Goal: Task Accomplishment & Management: Complete application form

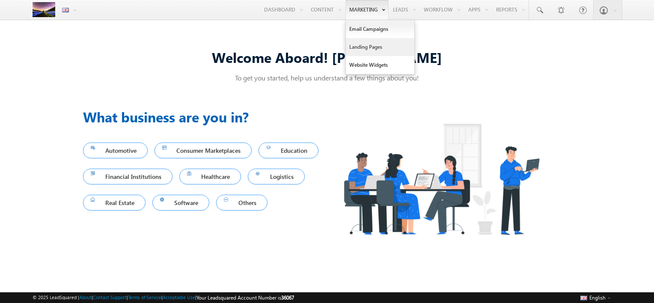
click at [355, 40] on link "Landing Pages" at bounding box center [380, 47] width 68 height 18
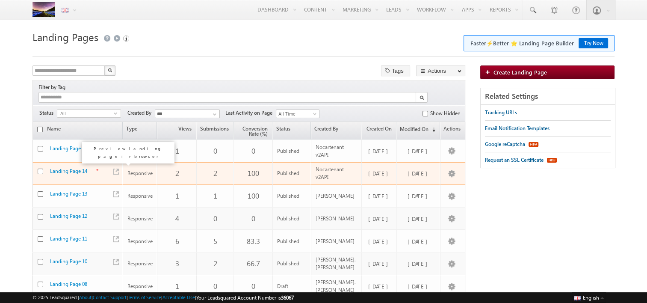
click at [119, 169] on link at bounding box center [116, 172] width 6 height 6
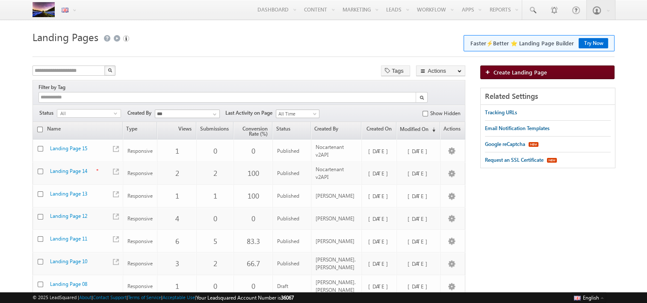
click at [502, 68] on link "Create Landing Page" at bounding box center [547, 72] width 134 height 14
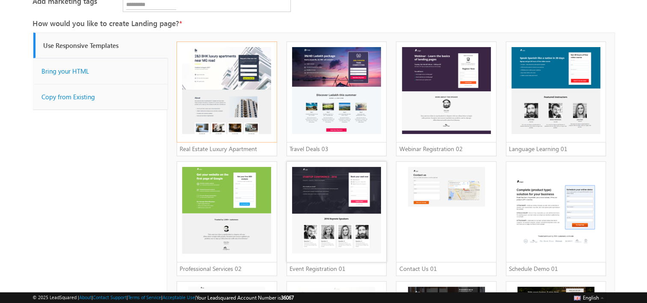
scroll to position [92, 0]
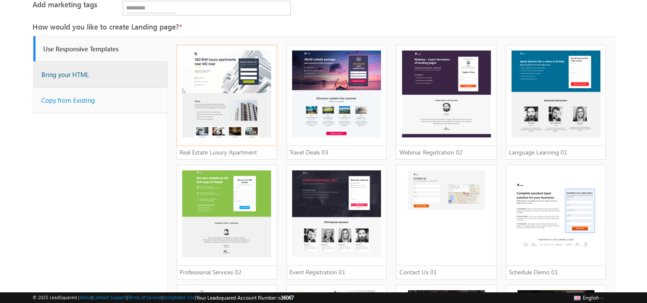
click at [119, 79] on link "Bring your HTML" at bounding box center [100, 75] width 134 height 26
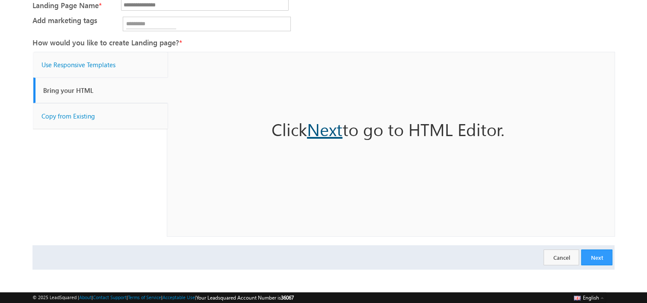
click at [320, 120] on link "Next" at bounding box center [325, 129] width 36 height 23
click at [321, 130] on link "Next" at bounding box center [325, 129] width 36 height 23
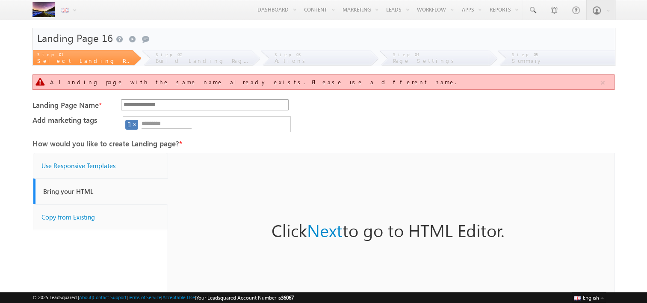
click at [196, 104] on input "**********" at bounding box center [204, 104] width 167 height 11
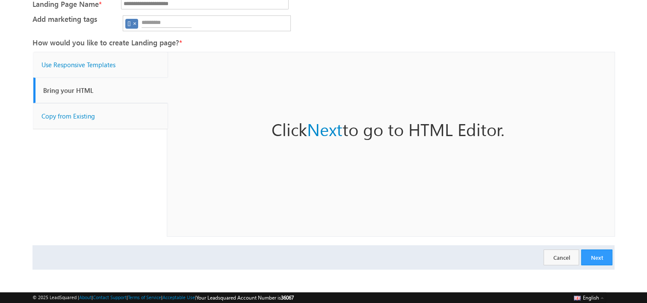
type input "**********"
click at [609, 252] on button "Next" at bounding box center [596, 257] width 31 height 16
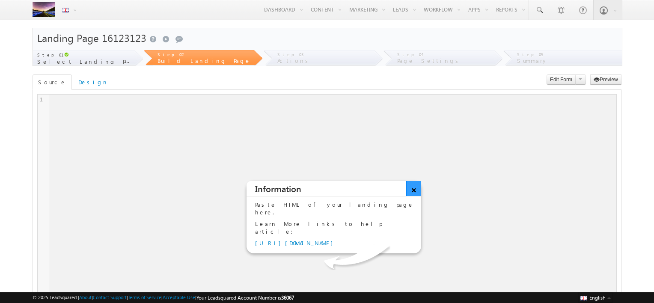
click at [416, 186] on link "×" at bounding box center [413, 188] width 15 height 15
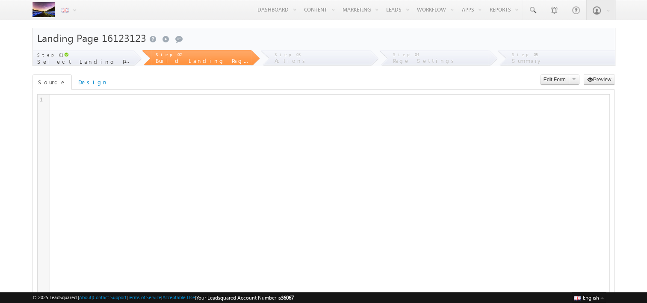
scroll to position [3, 0]
click at [337, 144] on div "1 ​" at bounding box center [330, 208] width 585 height 227
type textarea "**********"
click at [80, 83] on link "Design" at bounding box center [93, 81] width 41 height 15
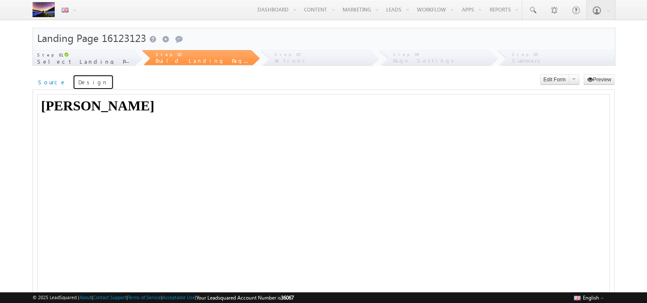
scroll to position [65, 0]
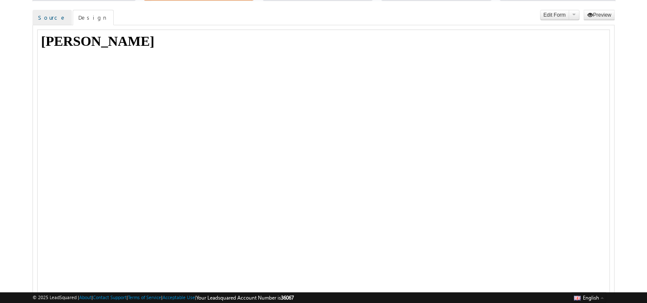
click at [56, 14] on link "Source" at bounding box center [52, 17] width 39 height 15
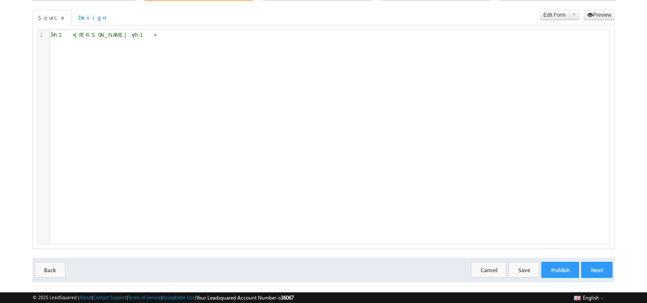
scroll to position [0, 0]
click at [77, 30] on div "1 1 < h1 > vijaykanth </ h1 >" at bounding box center [330, 34] width 560 height 9
type textarea "*"
click at [77, 30] on div "x 1 < h1 > vijaykanth </ h1 >" at bounding box center [330, 34] width 560 height 9
click at [77, 31] on span "vijaykanth" at bounding box center [103, 34] width 56 height 7
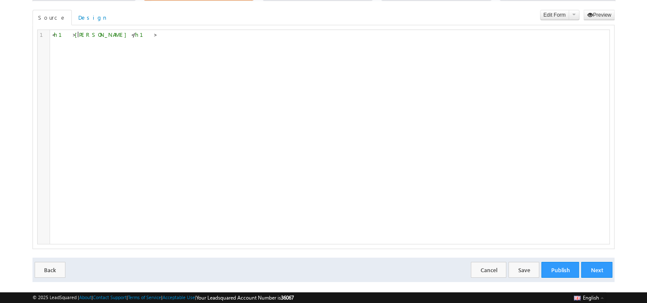
type textarea "**********"
click at [77, 31] on span "vijaykanth" at bounding box center [103, 34] width 56 height 7
click at [159, 44] on div "x 1 < h1 > vijaykanth </ h1 >" at bounding box center [330, 143] width 585 height 227
type textarea "**********"
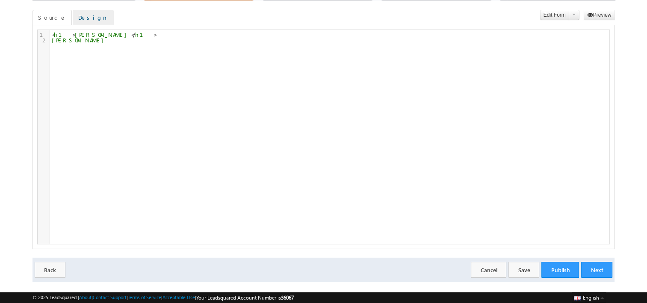
click at [82, 15] on link "Design" at bounding box center [93, 17] width 41 height 15
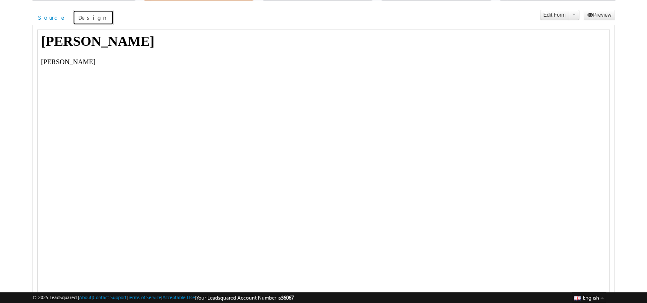
scroll to position [250, 0]
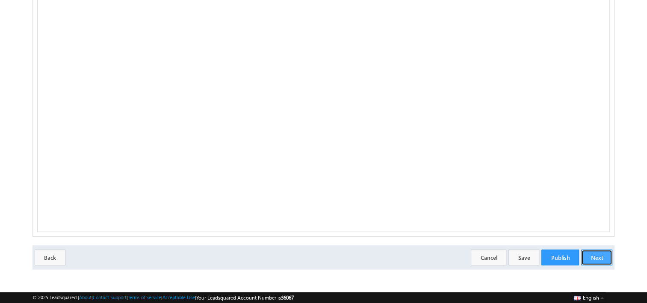
click at [593, 251] on button "Next" at bounding box center [596, 257] width 31 height 16
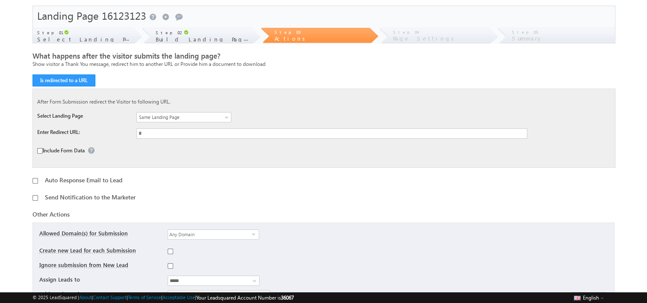
scroll to position [109, 0]
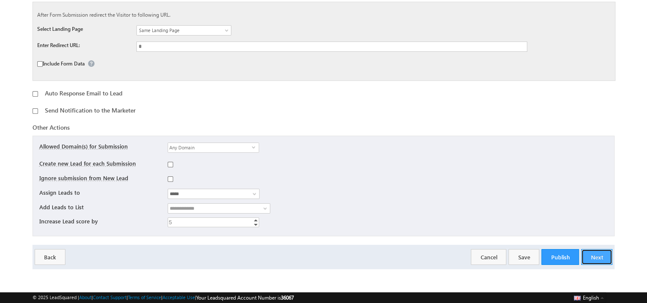
click at [586, 255] on button "Next" at bounding box center [596, 257] width 31 height 16
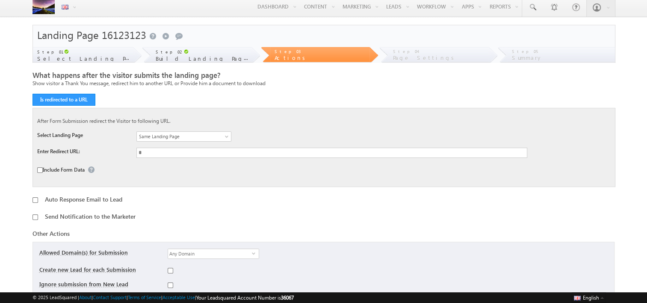
scroll to position [0, 0]
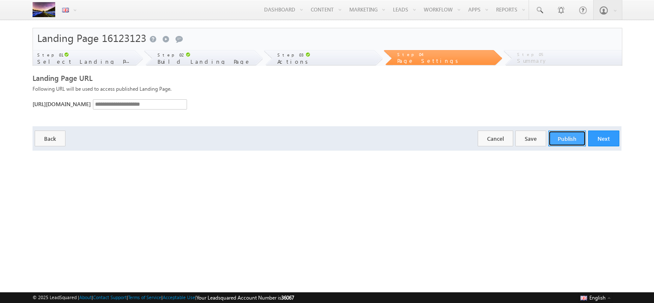
click at [565, 144] on button "Publish" at bounding box center [567, 138] width 38 height 16
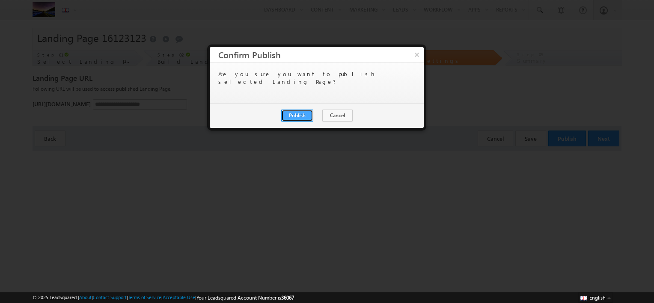
click at [299, 115] on button "Publish" at bounding box center [297, 116] width 32 height 12
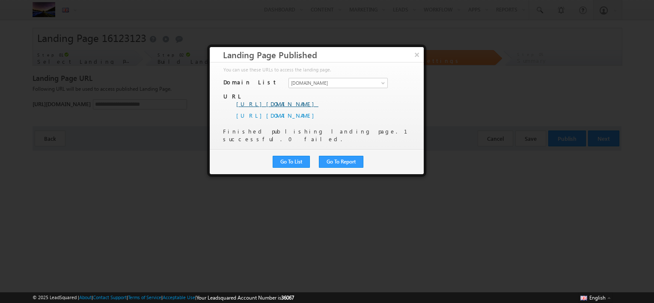
click at [308, 100] on link "https://ncr1.s.site-page.com/Landing-Page-16123123" at bounding box center [277, 103] width 82 height 7
click at [419, 56] on button "×" at bounding box center [416, 54] width 14 height 15
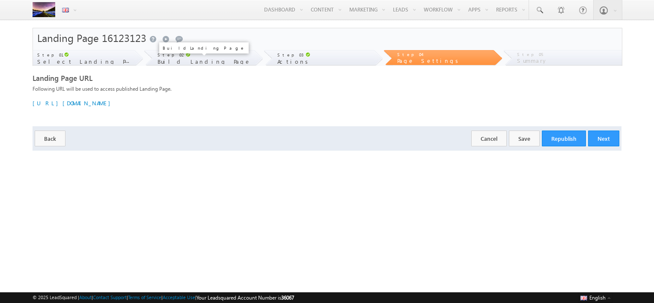
click at [195, 60] on span "Build Landing Page" at bounding box center [203, 61] width 93 height 7
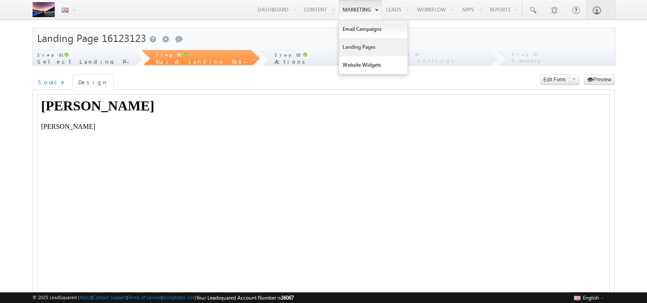
click at [342, 41] on link "Landing Pages" at bounding box center [373, 47] width 68 height 18
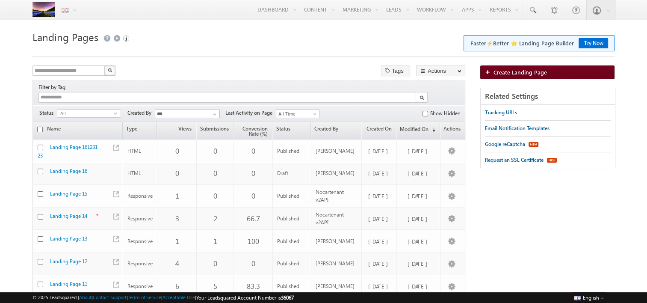
click at [488, 66] on link "Create Landing Page" at bounding box center [547, 72] width 134 height 14
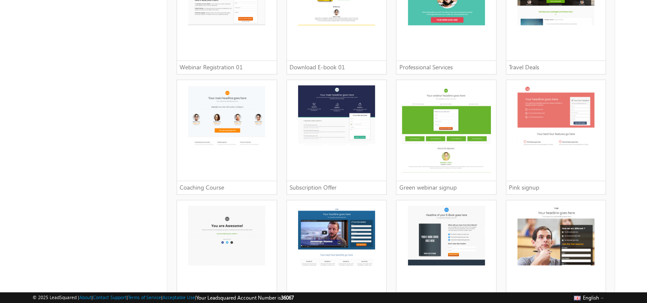
scroll to position [743, 0]
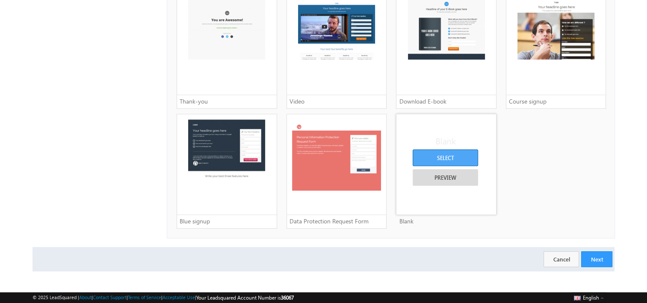
click at [463, 156] on div "SELECT" at bounding box center [445, 157] width 65 height 17
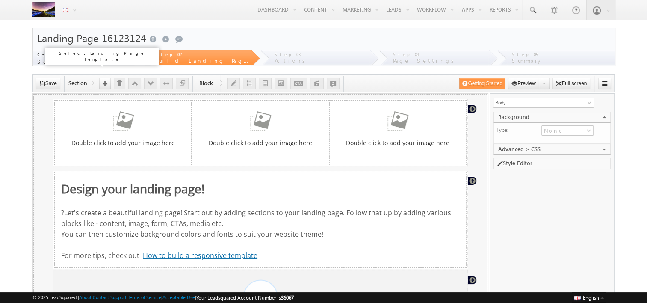
click at [104, 61] on span "Select Landing Page Template" at bounding box center [110, 61] width 147 height 7
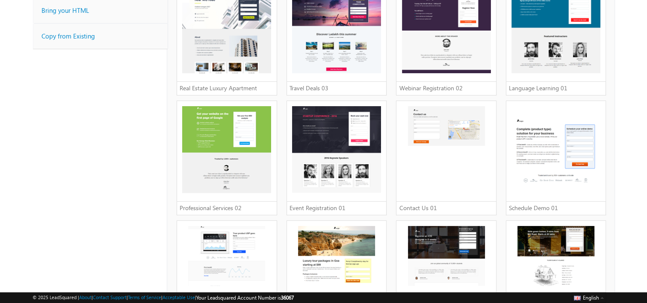
scroll to position [157, 0]
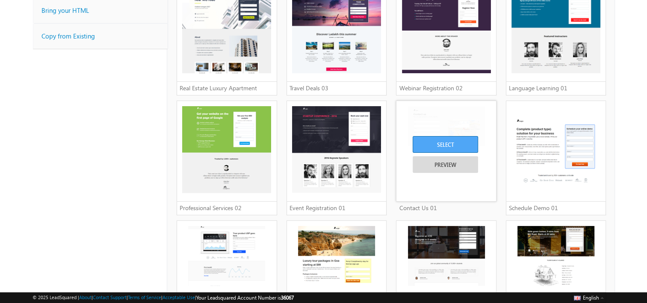
click at [457, 145] on div "SELECT" at bounding box center [445, 144] width 65 height 17
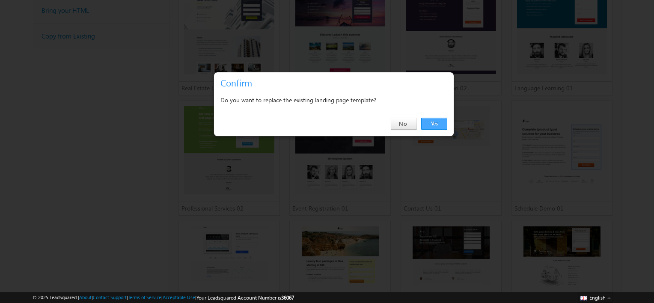
click at [431, 122] on link "Yes" at bounding box center [434, 124] width 26 height 12
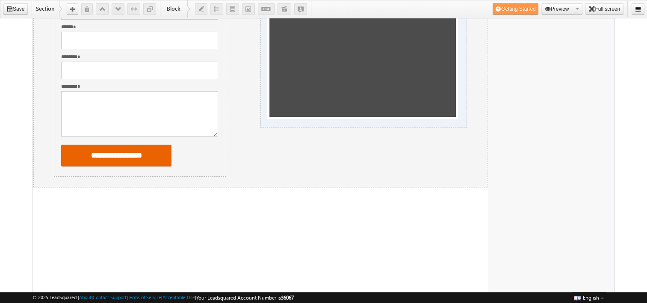
scroll to position [268, 0]
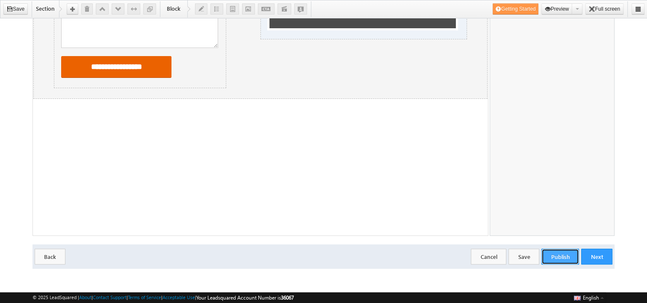
click at [572, 252] on button "Publish" at bounding box center [561, 257] width 38 height 16
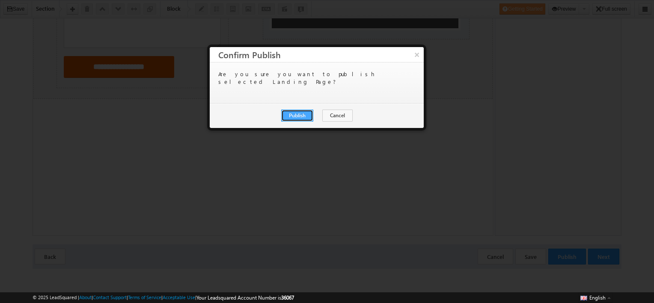
click at [307, 118] on button "Publish" at bounding box center [297, 116] width 32 height 12
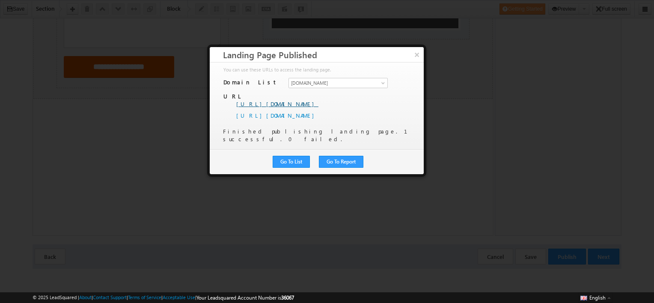
click at [307, 100] on link "https://ncr1.s.site-page.com/Landing-Page-16123124" at bounding box center [277, 103] width 82 height 7
click at [416, 57] on button "×" at bounding box center [416, 54] width 14 height 15
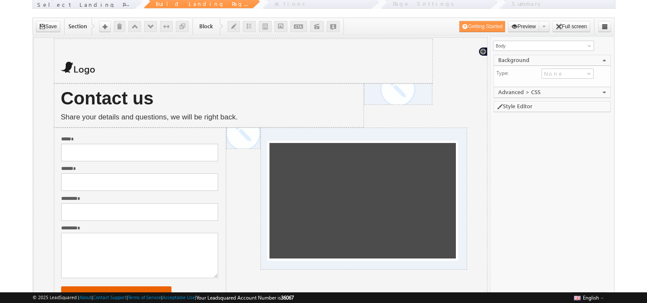
scroll to position [56, 0]
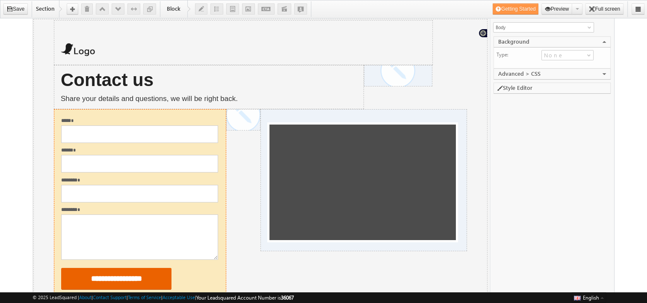
scroll to position [144, 0]
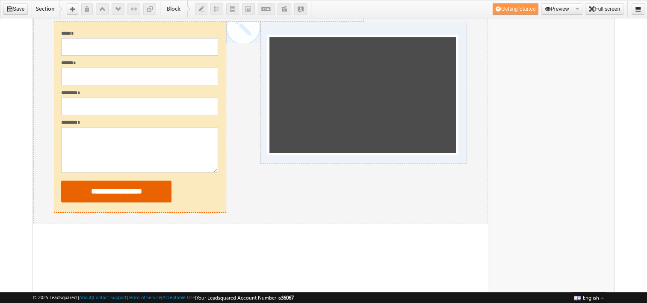
click at [207, 189] on div "**********" at bounding box center [139, 192] width 157 height 24
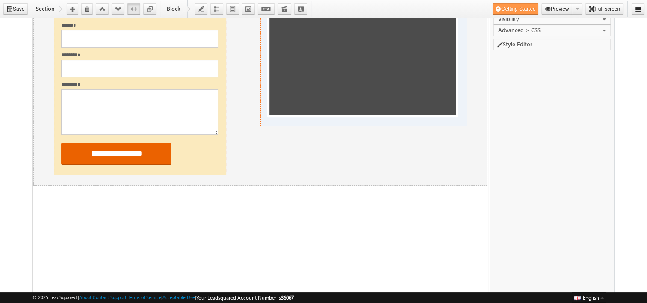
scroll to position [0, 0]
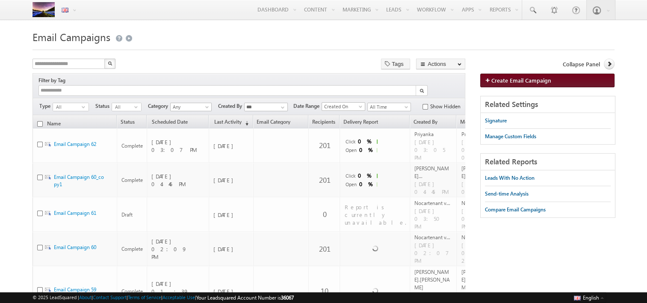
click at [545, 80] on span "Create Email Campaign" at bounding box center [522, 80] width 60 height 7
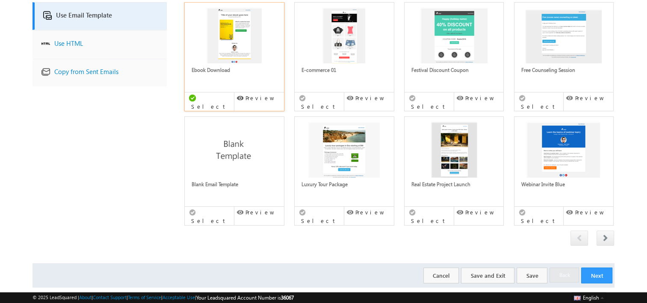
scroll to position [151, 0]
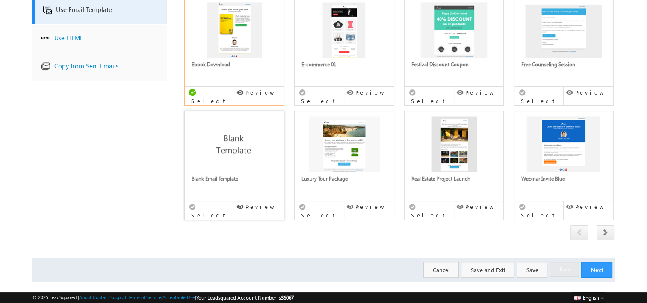
click at [238, 146] on img at bounding box center [234, 146] width 82 height 60
click at [586, 262] on button "Next" at bounding box center [596, 270] width 31 height 16
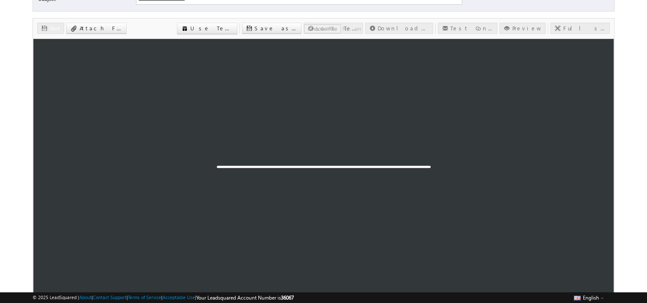
scroll to position [127, 0]
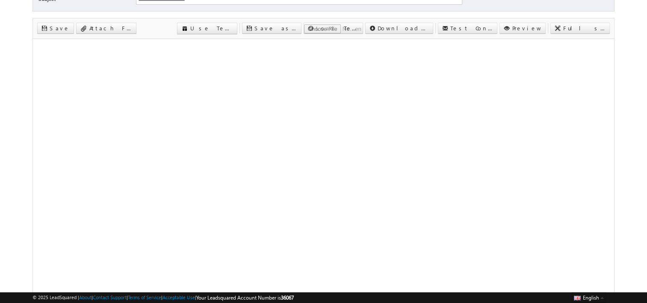
click at [462, 37] on ul "Save Attach File Use Template Save as Template Load Template Download Template …" at bounding box center [324, 28] width 582 height 20
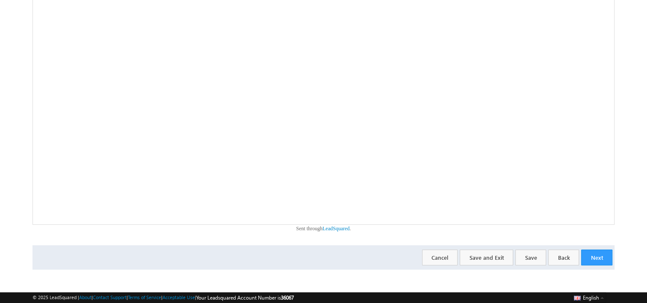
scroll to position [0, 0]
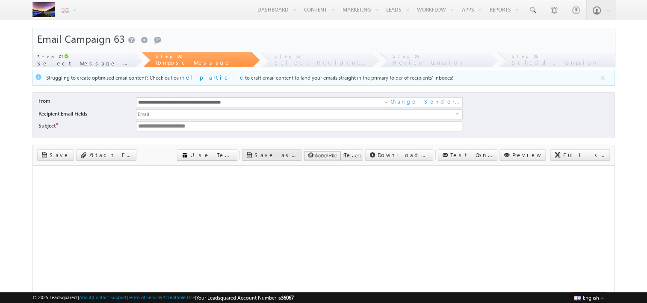
click at [297, 157] on label "Save as Template" at bounding box center [276, 155] width 43 height 8
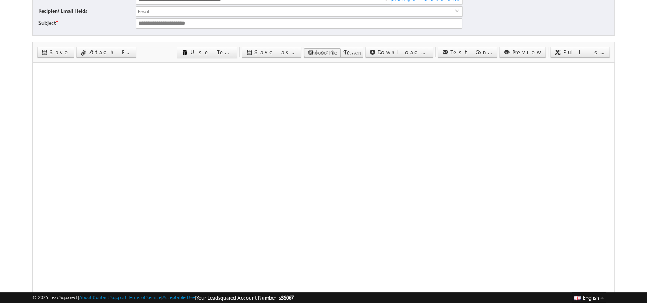
scroll to position [105, 0]
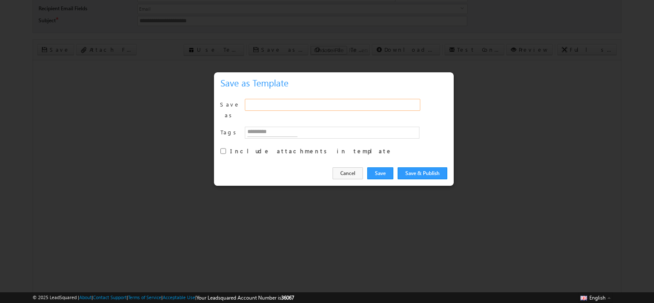
click at [278, 110] on input "text" at bounding box center [332, 105] width 175 height 12
type input "*"
type input "**********"
click at [406, 167] on link "Save & Publish" at bounding box center [422, 173] width 50 height 12
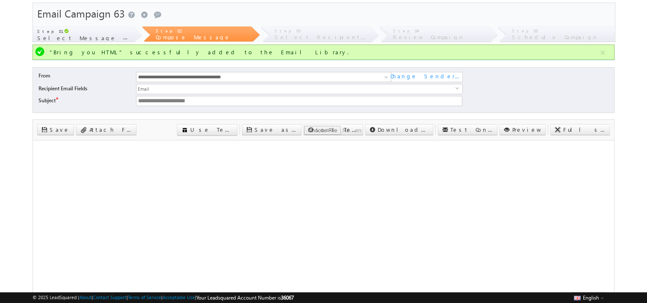
scroll to position [0, 0]
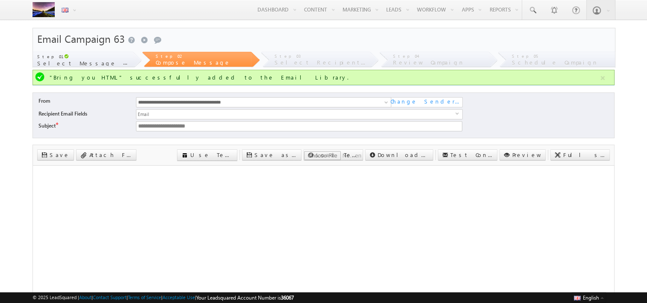
click at [83, 59] on div "Step 01" at bounding box center [84, 56] width 95 height 9
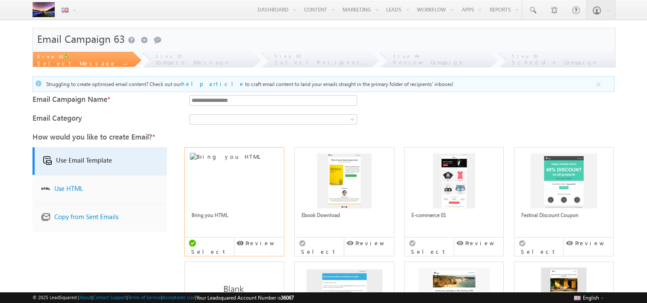
scroll to position [36, 0]
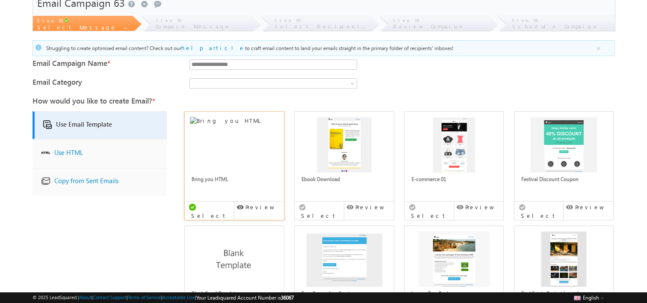
click at [236, 157] on img at bounding box center [234, 137] width 89 height 40
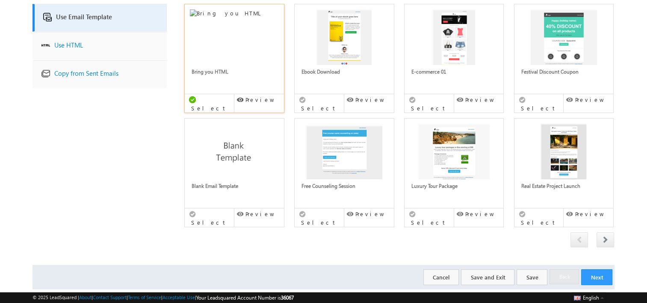
scroll to position [145, 0]
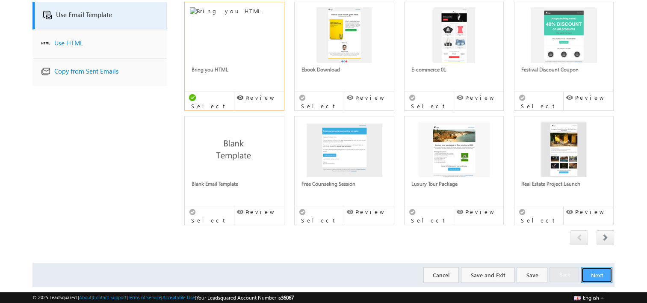
click at [598, 267] on button "Next" at bounding box center [596, 275] width 31 height 16
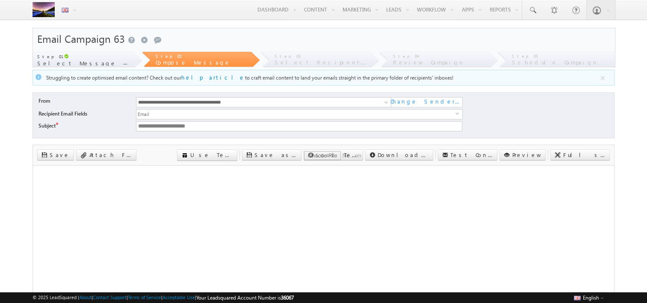
click at [90, 56] on div "Step 01" at bounding box center [84, 56] width 95 height 9
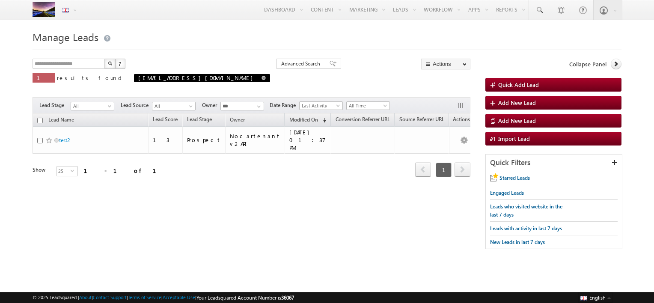
click at [261, 78] on span at bounding box center [263, 78] width 4 height 4
type input "**********"
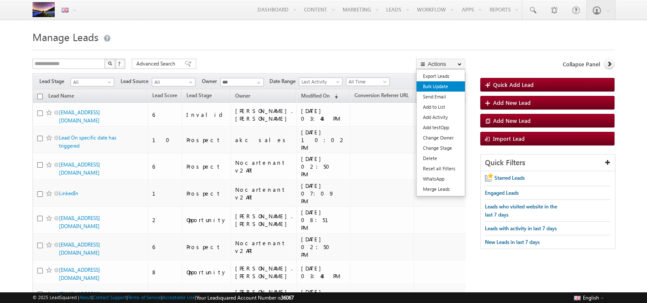
click at [431, 83] on link "Bulk Update" at bounding box center [441, 86] width 48 height 10
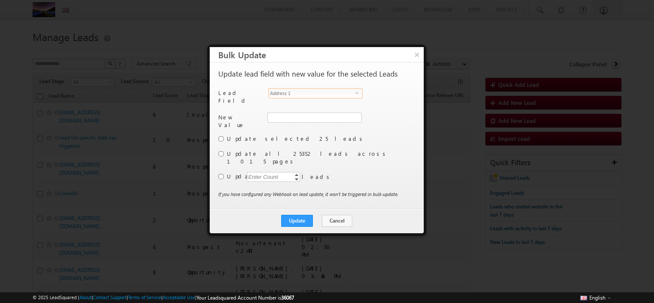
click at [289, 92] on span "Address 1" at bounding box center [312, 93] width 86 height 9
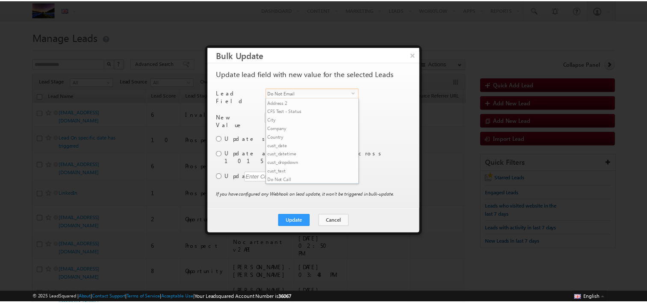
scroll to position [17, 0]
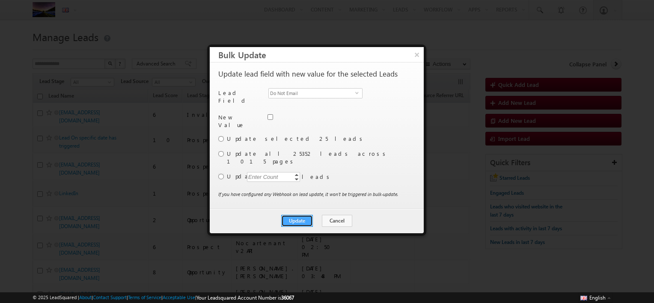
click at [299, 215] on button "Update" at bounding box center [297, 221] width 32 height 12
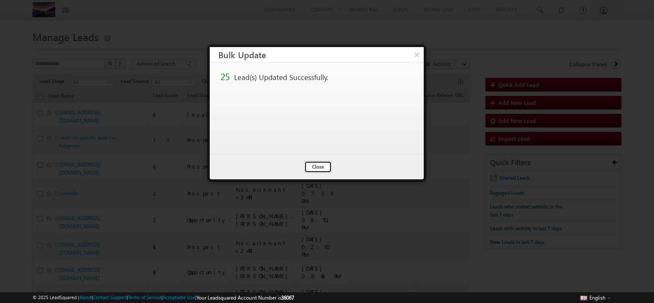
click at [323, 163] on button "Close" at bounding box center [317, 167] width 27 height 12
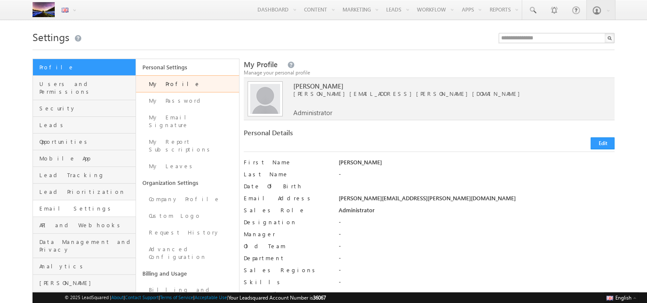
click at [58, 205] on link "Email Settings" at bounding box center [84, 208] width 103 height 17
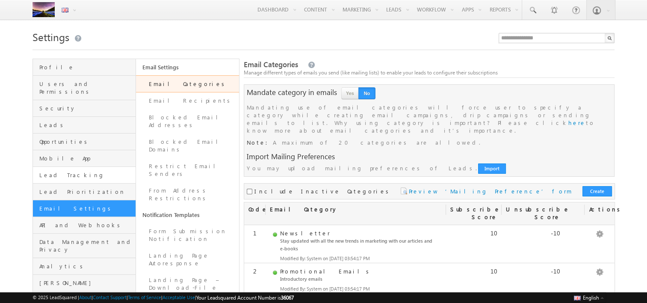
click at [58, 174] on link "Lead Tracking" at bounding box center [84, 175] width 103 height 17
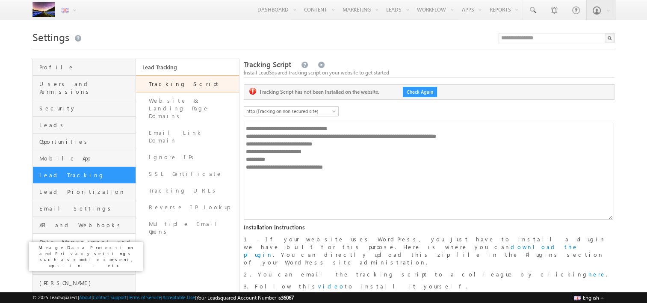
click at [72, 238] on span "Data Management and Privacy" at bounding box center [86, 245] width 94 height 15
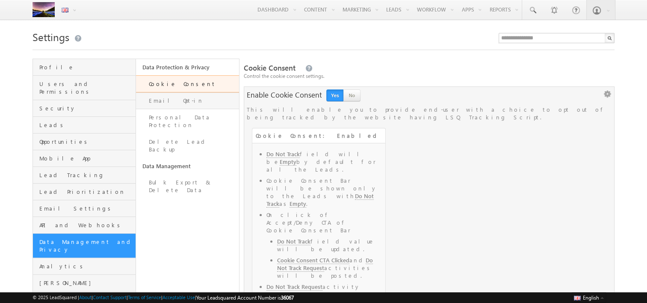
click at [178, 107] on link "Email Opt-in" at bounding box center [187, 100] width 103 height 17
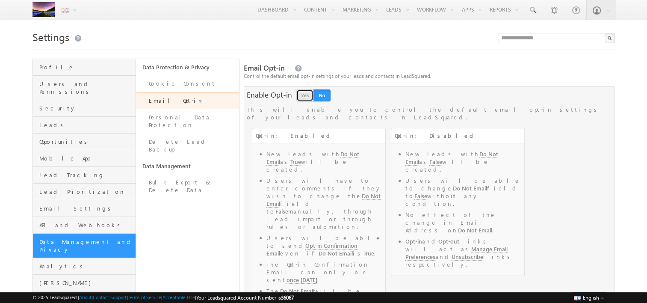
click at [300, 96] on button "Yes" at bounding box center [304, 95] width 17 height 12
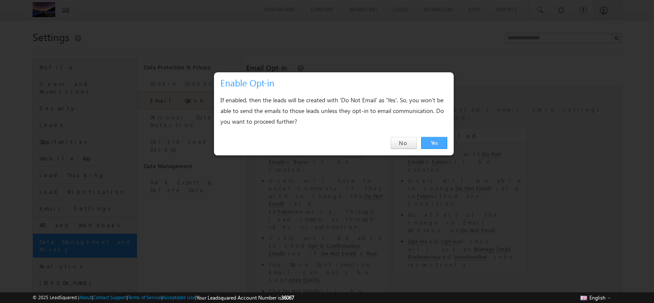
click at [435, 142] on link "Yes" at bounding box center [434, 143] width 26 height 12
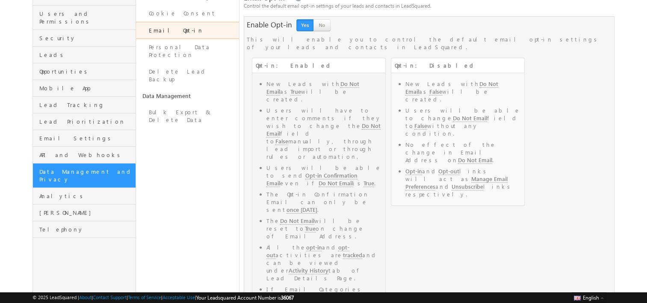
scroll to position [73, 0]
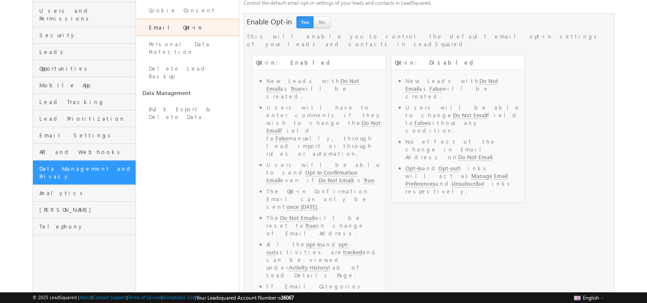
click at [273, 34] on div "This will enable you to control the default email opt-in settings of your leads…" at bounding box center [429, 40] width 365 height 15
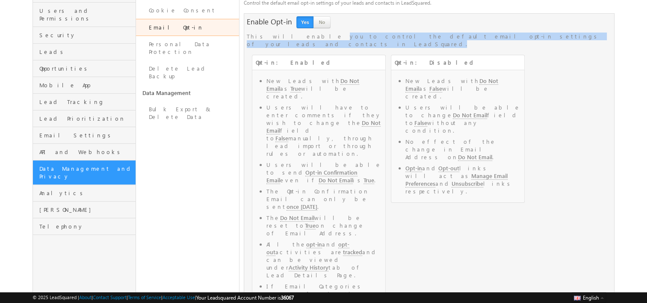
click at [273, 34] on div "This will enable you to control the default email opt-in settings of your leads…" at bounding box center [429, 40] width 365 height 15
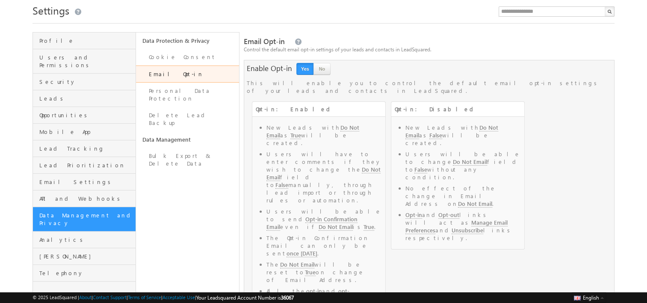
scroll to position [26, 0]
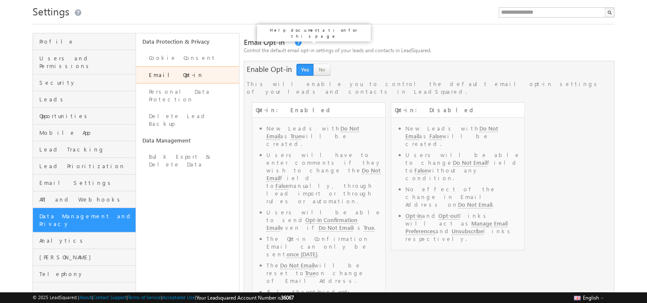
click at [295, 41] on link at bounding box center [298, 42] width 8 height 7
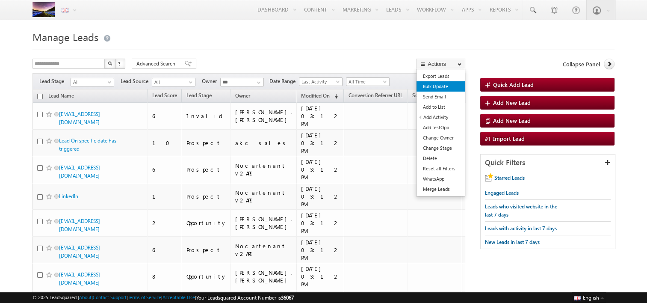
click at [444, 86] on link "Bulk Update" at bounding box center [441, 86] width 48 height 10
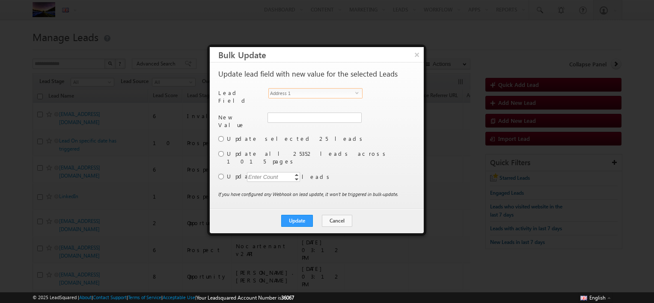
click at [291, 95] on span "Address 1" at bounding box center [312, 93] width 86 height 9
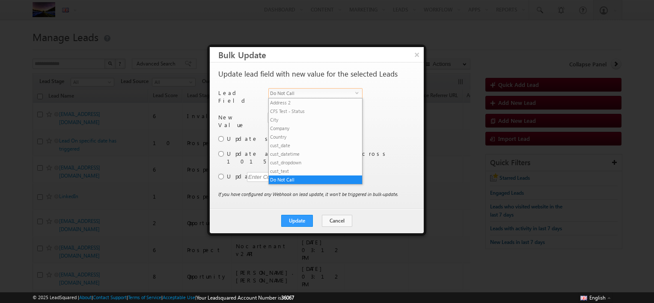
scroll to position [17, 0]
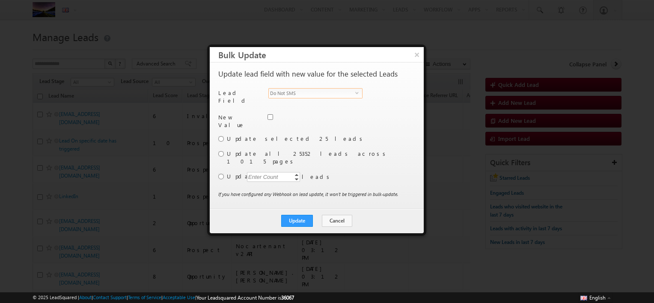
click at [291, 95] on span "Do Not SMS" at bounding box center [312, 93] width 86 height 9
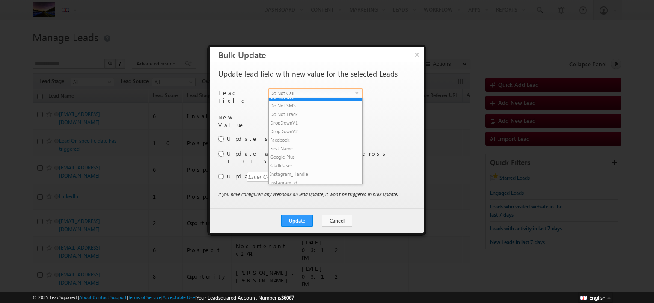
scroll to position [0, 0]
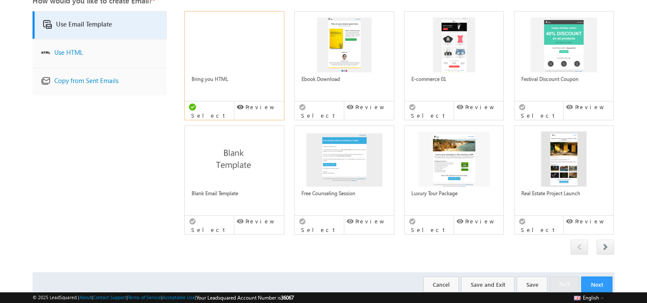
scroll to position [151, 0]
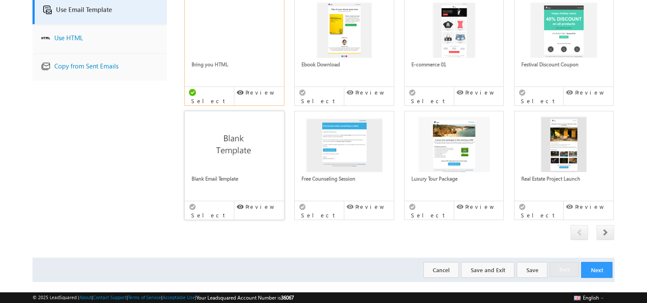
click at [248, 120] on img at bounding box center [234, 146] width 82 height 60
click at [240, 68] on div "Bring you HTML" at bounding box center [235, 63] width 87 height 11
click at [584, 262] on button "Next" at bounding box center [596, 270] width 31 height 16
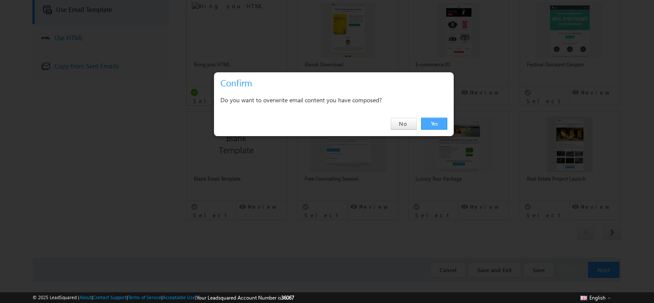
click at [439, 127] on link "Yes" at bounding box center [434, 124] width 26 height 12
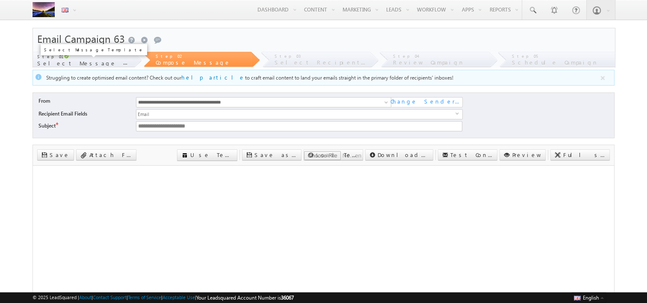
click at [84, 62] on span "Select Message Template" at bounding box center [99, 62] width 124 height 7
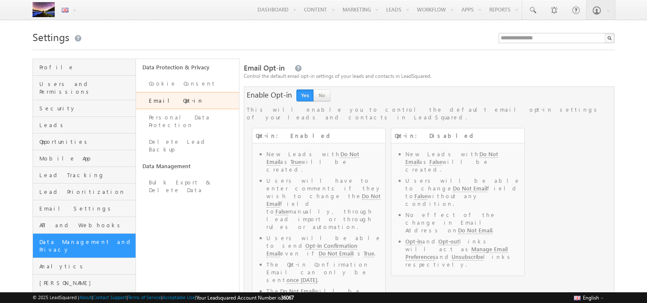
scroll to position [26, 0]
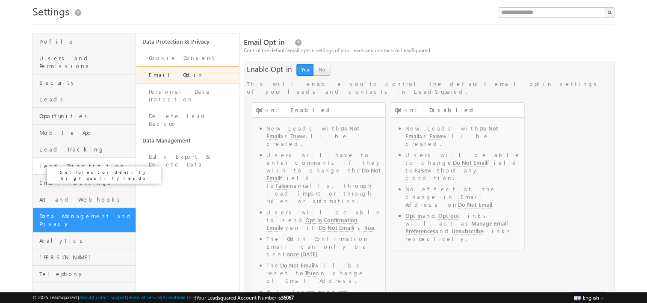
click at [68, 162] on span "Lead Prioritization" at bounding box center [86, 166] width 94 height 8
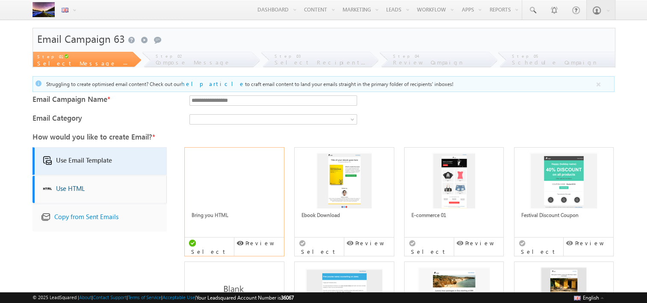
click at [92, 181] on link "Use HTML" at bounding box center [100, 189] width 134 height 28
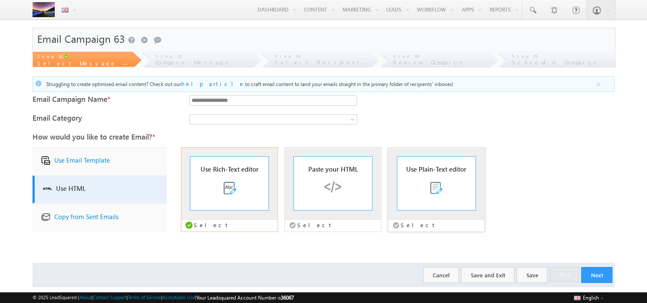
click at [424, 185] on div at bounding box center [436, 188] width 78 height 15
drag, startPoint x: 613, startPoint y: 269, endPoint x: 599, endPoint y: 276, distance: 16.5
click at [599, 276] on div "Next Back Save Save and Exit Cancel" at bounding box center [324, 275] width 583 height 24
click at [599, 276] on button "Next" at bounding box center [596, 275] width 31 height 16
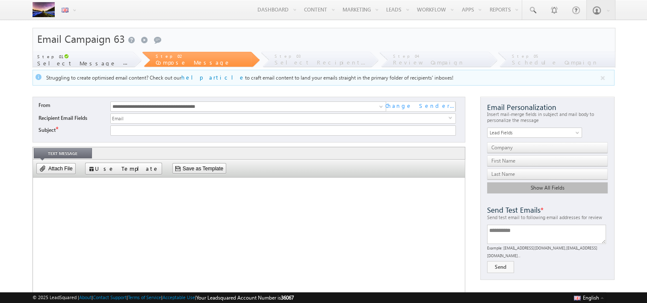
scroll to position [64, 0]
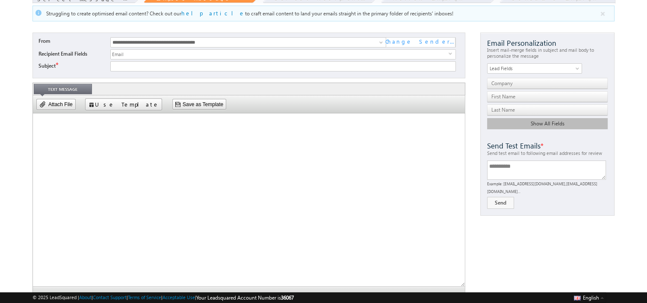
click at [116, 175] on textarea at bounding box center [249, 199] width 433 height 173
click at [150, 61] on input "Subject *" at bounding box center [283, 66] width 346 height 10
click at [111, 132] on textarea at bounding box center [249, 199] width 433 height 173
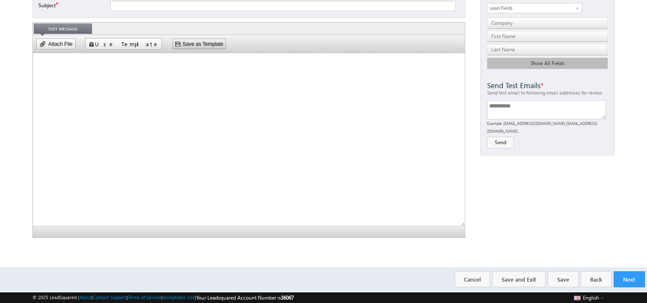
click at [172, 47] on button "Save as Template" at bounding box center [199, 44] width 54 height 11
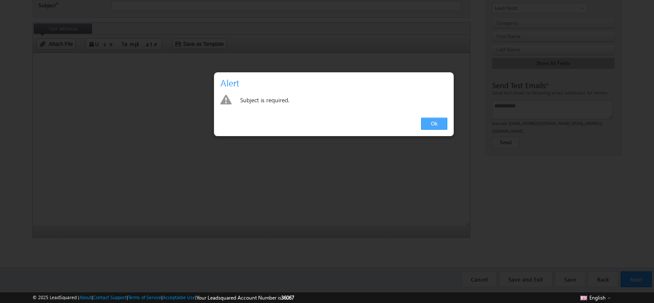
click at [441, 124] on link "Ok" at bounding box center [434, 124] width 26 height 12
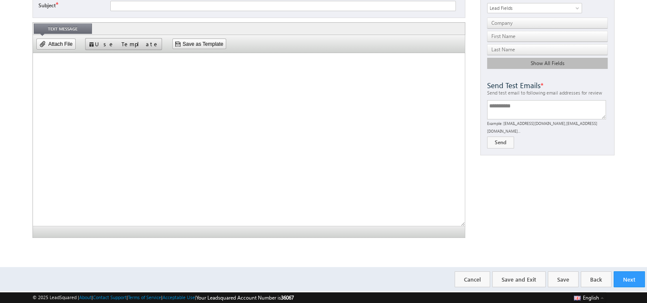
click at [95, 40] on span "Use Template" at bounding box center [127, 43] width 64 height 7
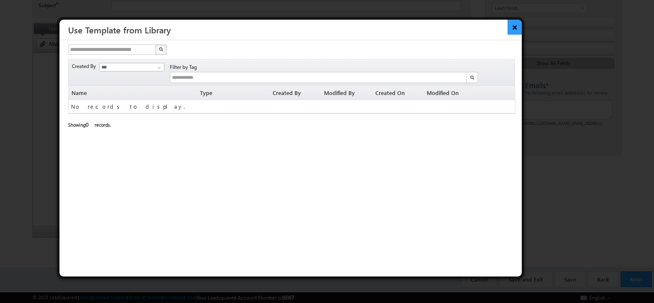
click at [513, 30] on button "×" at bounding box center [514, 27] width 14 height 15
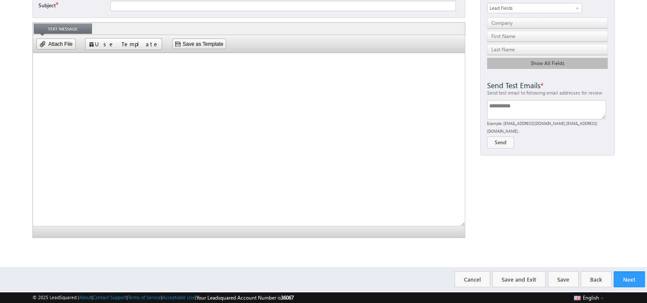
scroll to position [0, 0]
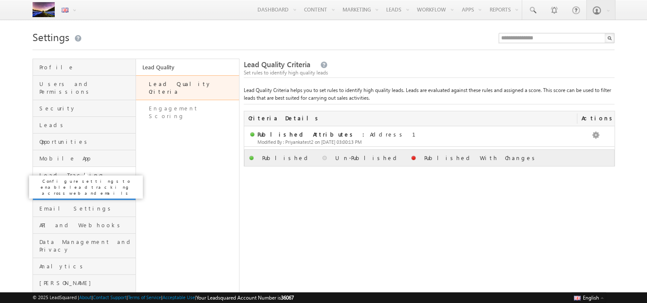
click at [74, 171] on span "Lead Tracking" at bounding box center [86, 175] width 94 height 8
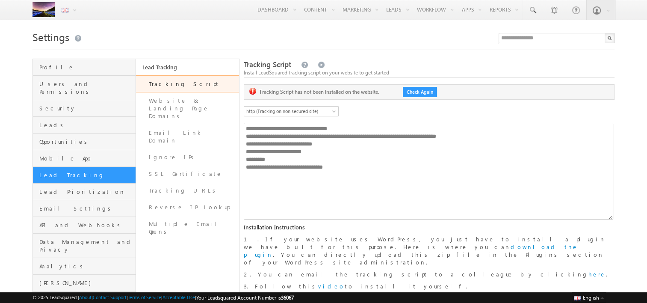
click at [250, 79] on div "**********" at bounding box center [429, 188] width 371 height 258
click at [193, 166] on link "SSL Certificate" at bounding box center [187, 174] width 103 height 17
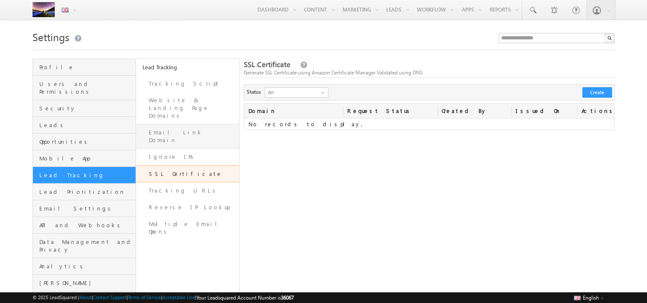
click at [176, 124] on link "Email Link Domain" at bounding box center [187, 136] width 103 height 24
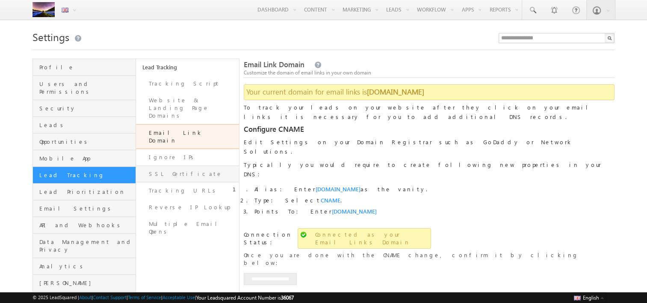
click at [191, 166] on link "SSL Certificate" at bounding box center [187, 174] width 103 height 17
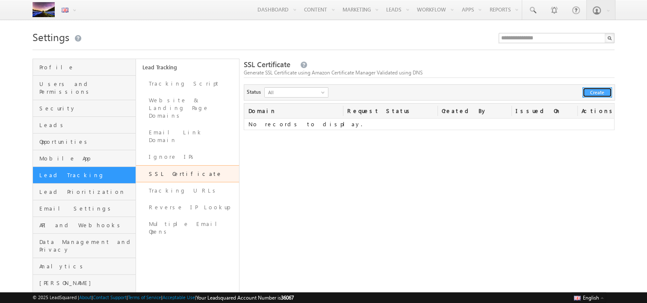
click at [593, 94] on button "Create" at bounding box center [598, 92] width 30 height 10
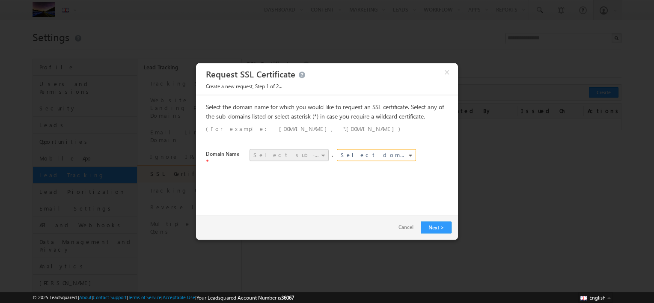
click at [372, 151] on span "Select domain name" at bounding box center [372, 155] width 71 height 10
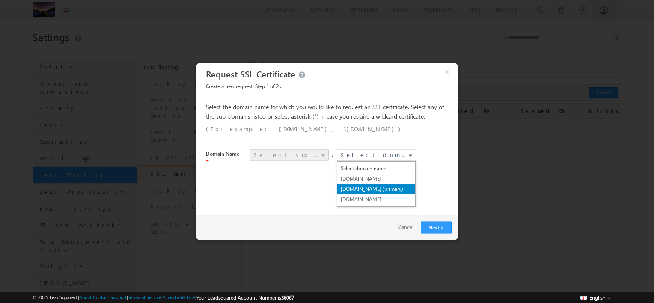
click at [344, 185] on li "lsqstaging.co.in (primary)" at bounding box center [376, 189] width 78 height 10
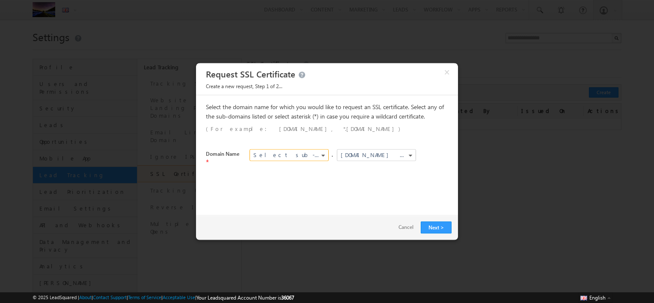
click at [301, 154] on span "Select sub-domain name" at bounding box center [285, 155] width 71 height 10
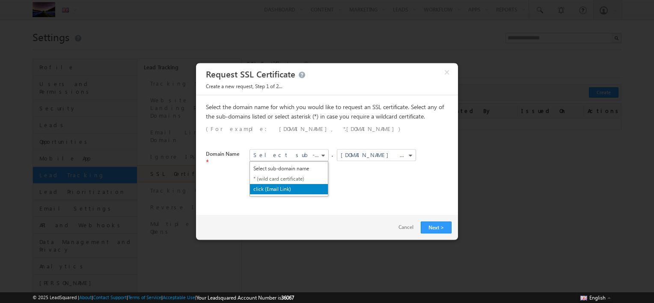
click at [279, 193] on li "click (Email Link)" at bounding box center [289, 189] width 78 height 10
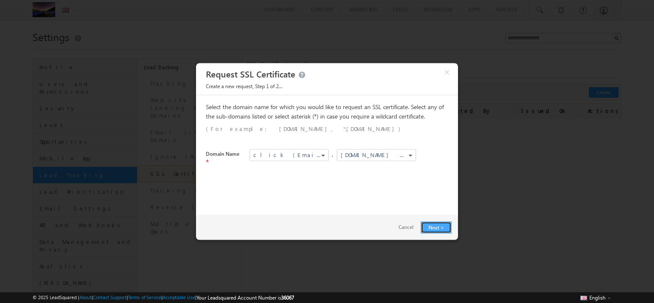
click at [444, 230] on button "Next >" at bounding box center [436, 228] width 31 height 12
